Goal: Task Accomplishment & Management: Manage account settings

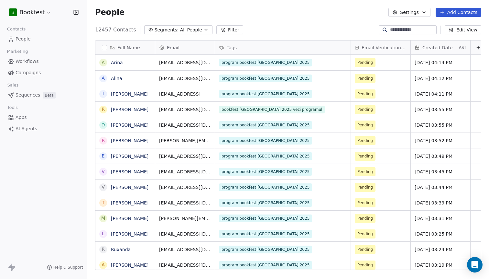
scroll to position [245, 402]
click at [45, 8] on html "B Bookfest Contacts People Marketing Workflows Campaigns Sales Sequences Beta T…" at bounding box center [244, 139] width 489 height 279
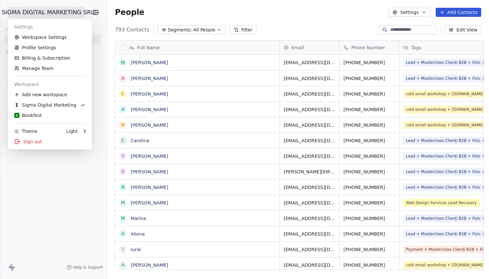
scroll to position [245, 385]
click at [303, 80] on html "SIGMA DIGITAL MARKETING SRL Contacts People Marketing Workflows Campaigns Sales…" at bounding box center [244, 139] width 489 height 279
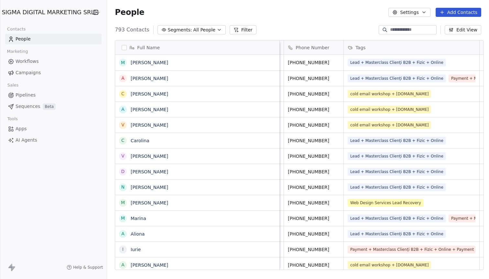
scroll to position [0, 42]
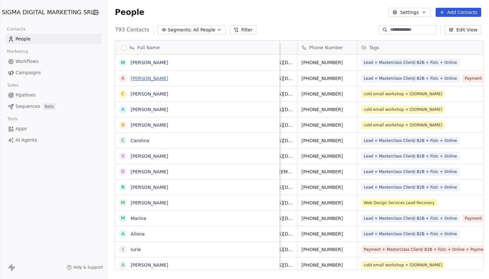
click at [143, 79] on link "[PERSON_NAME]" at bounding box center [150, 78] width 38 height 5
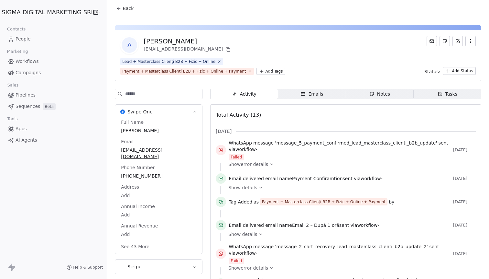
click at [475, 40] on button "button" at bounding box center [471, 41] width 10 height 10
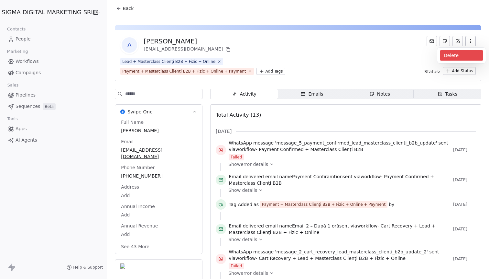
click at [458, 57] on div "Delete" at bounding box center [461, 55] width 43 height 10
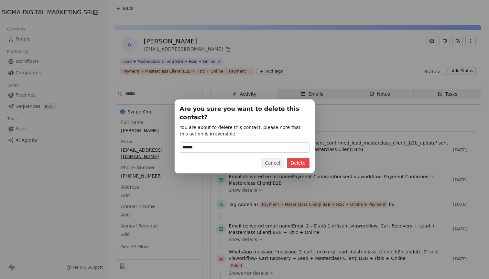
type input "******"
click at [303, 162] on button "Delete" at bounding box center [298, 163] width 23 height 10
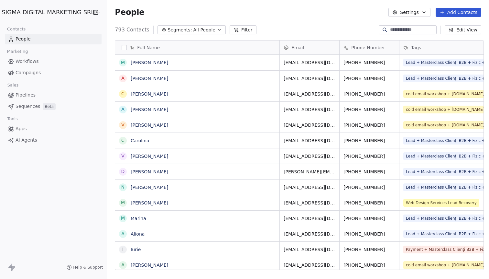
scroll to position [245, 385]
